Goal: Transaction & Acquisition: Purchase product/service

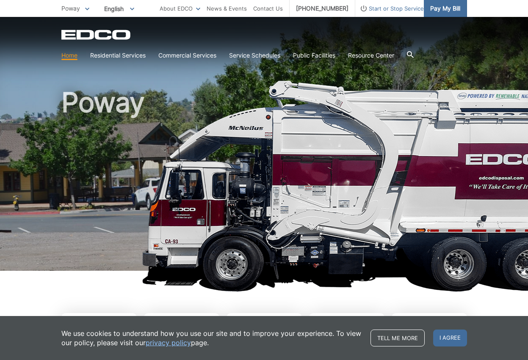
click at [446, 11] on span "Pay My Bill" at bounding box center [445, 8] width 30 height 9
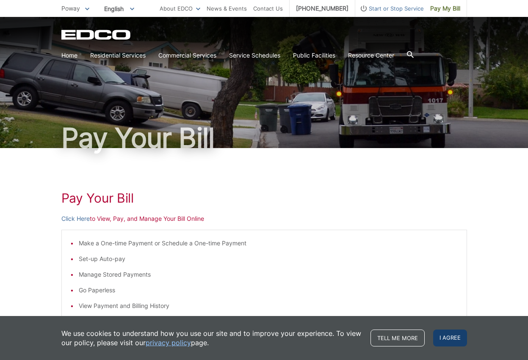
click at [450, 341] on span "I agree" at bounding box center [450, 338] width 34 height 17
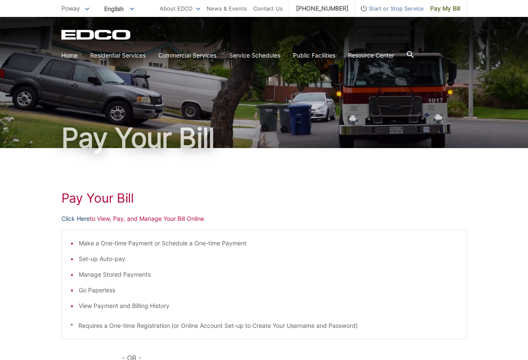
click at [74, 220] on link "Click Here" at bounding box center [75, 218] width 28 height 9
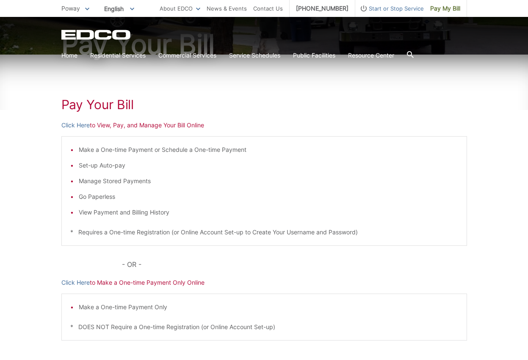
scroll to position [169, 0]
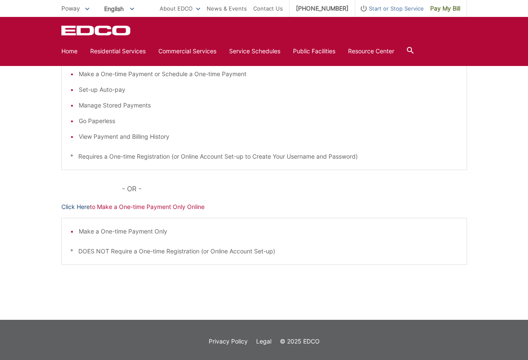
click at [77, 208] on link "Click Here" at bounding box center [75, 206] width 28 height 9
